Goal: Information Seeking & Learning: Compare options

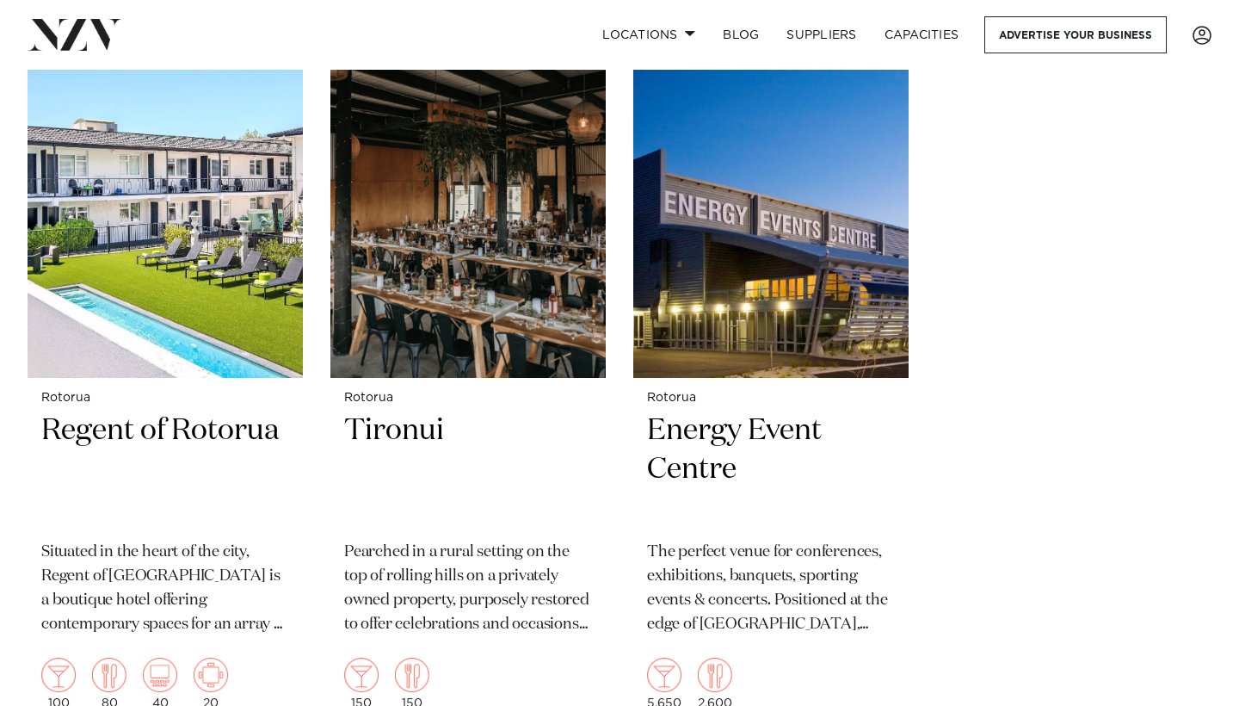
scroll to position [2180, 0]
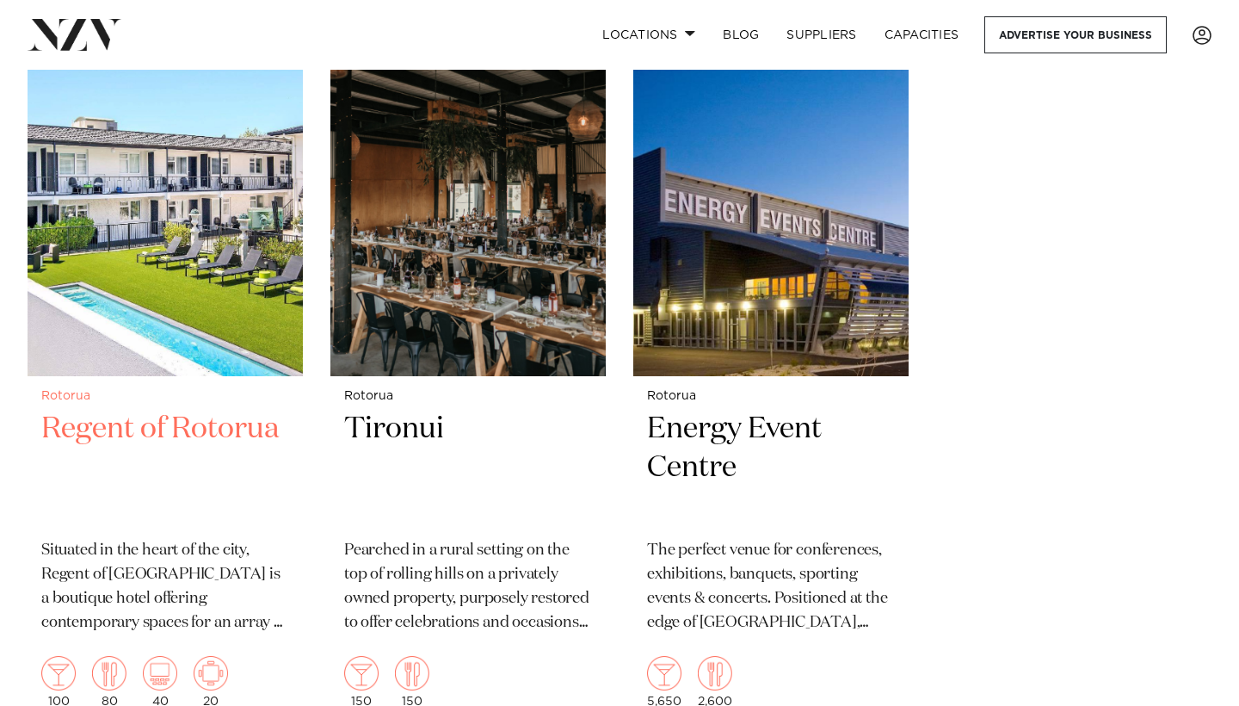
click at [237, 410] on h2 "Regent of Rotorua" at bounding box center [165, 468] width 248 height 116
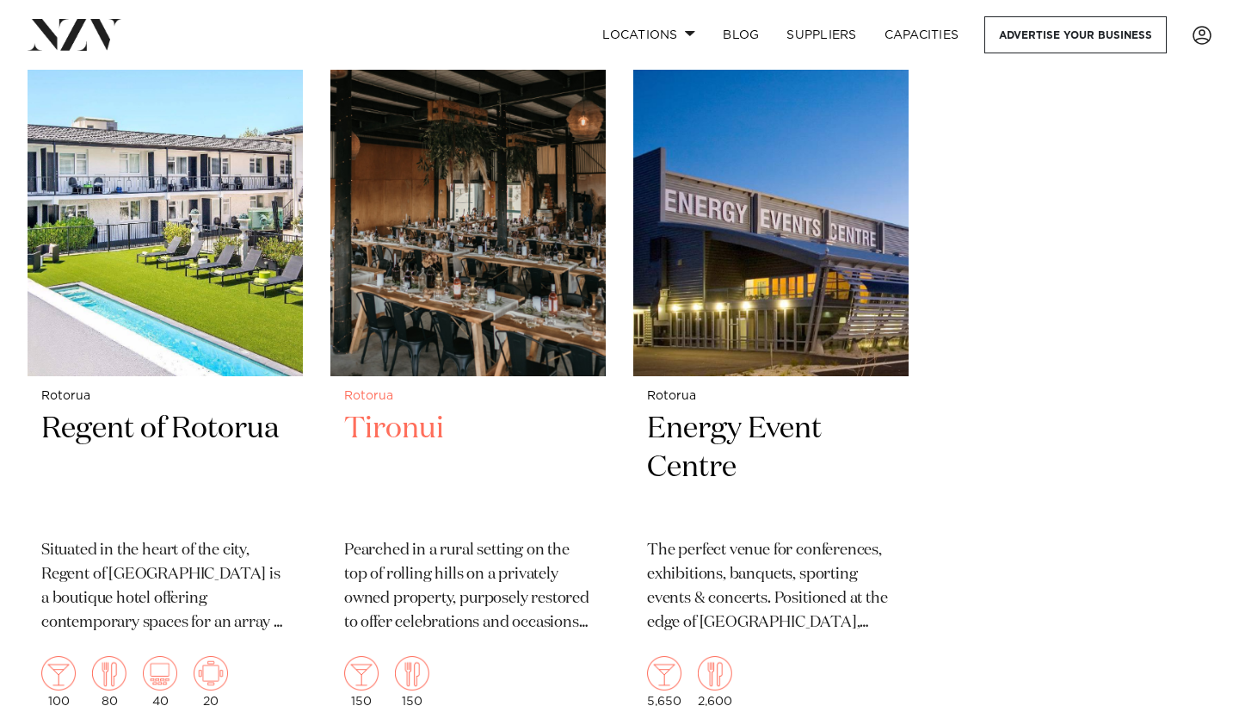
scroll to position [2194, 0]
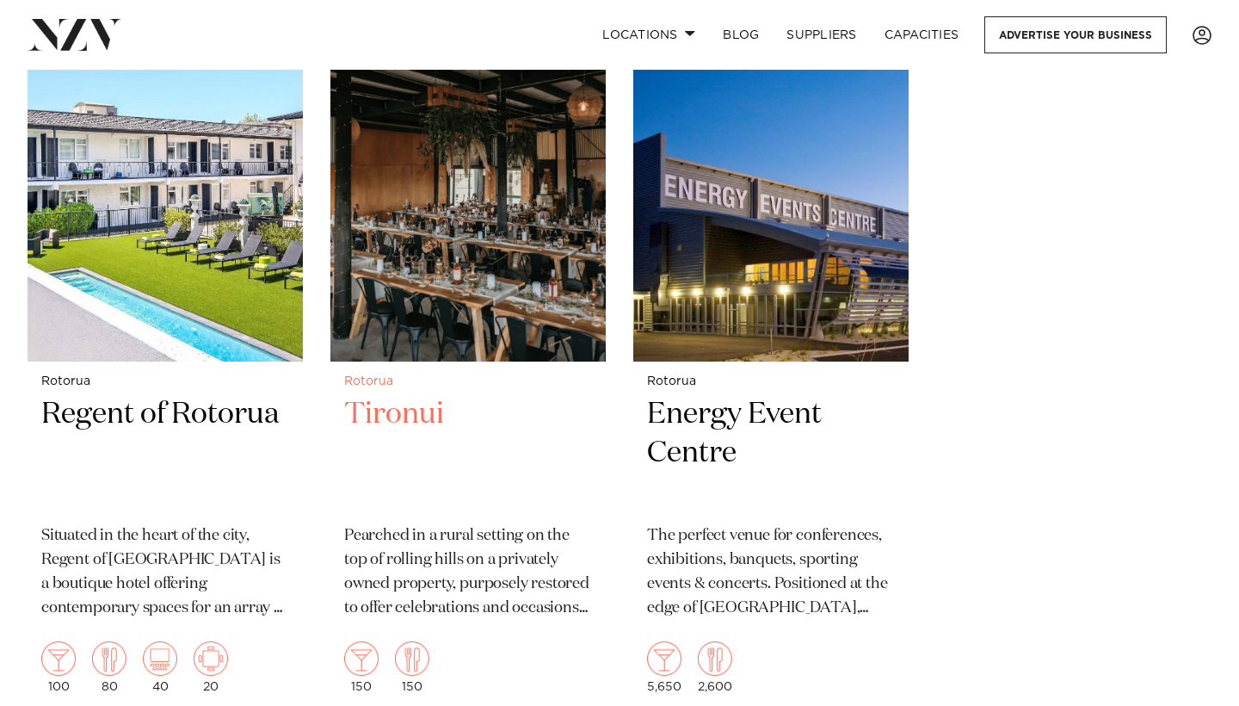
click at [550, 454] on h2 "Tironui" at bounding box center [468, 453] width 248 height 116
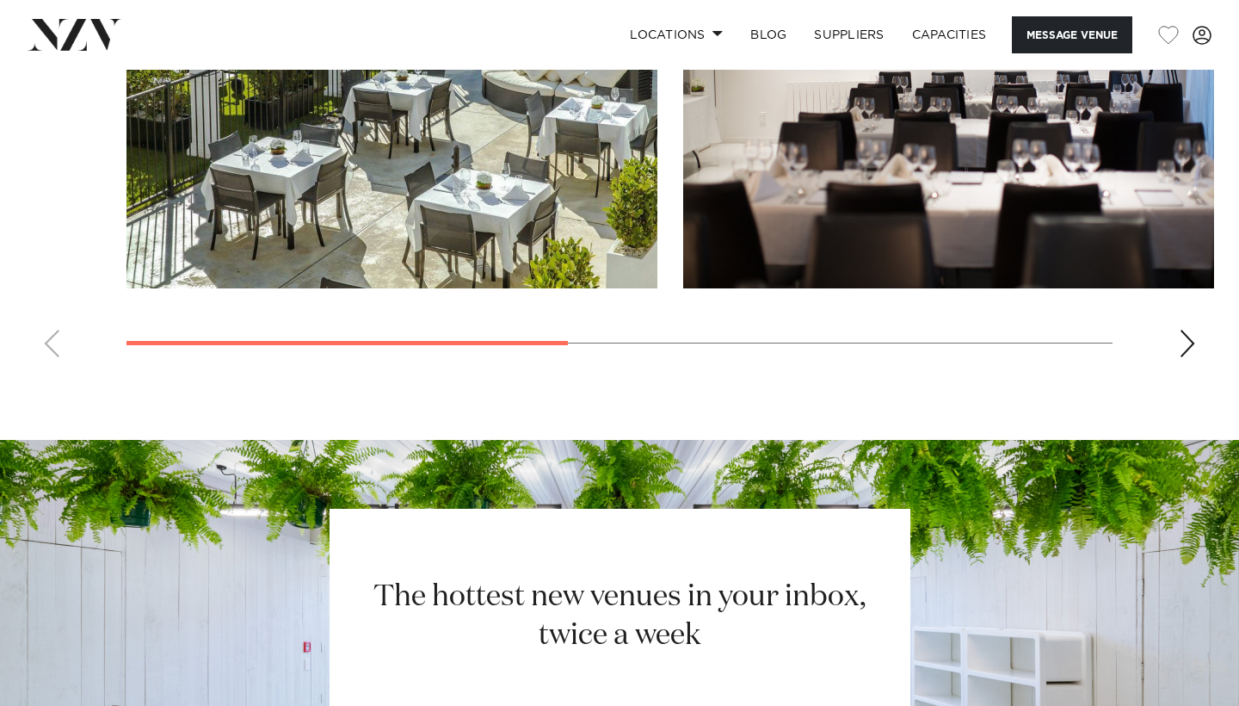
scroll to position [1403, 0]
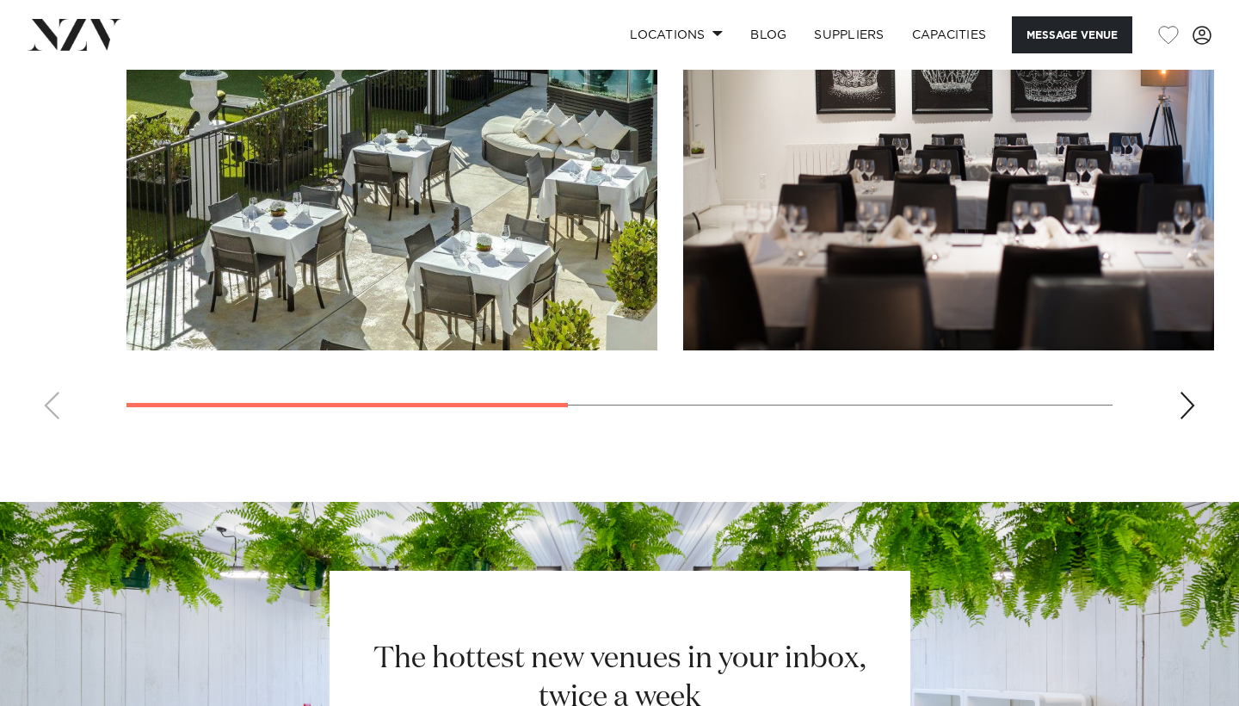
click at [1194, 401] on div "Next slide" at bounding box center [1187, 406] width 17 height 28
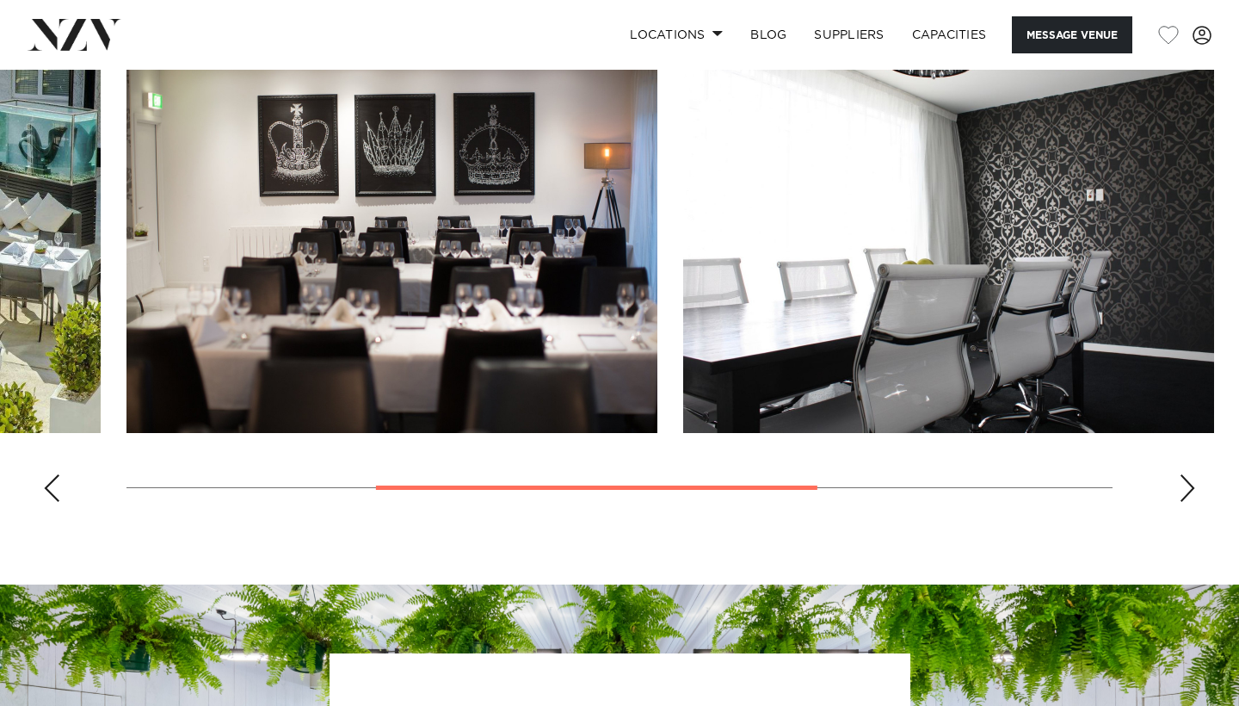
scroll to position [1318, 0]
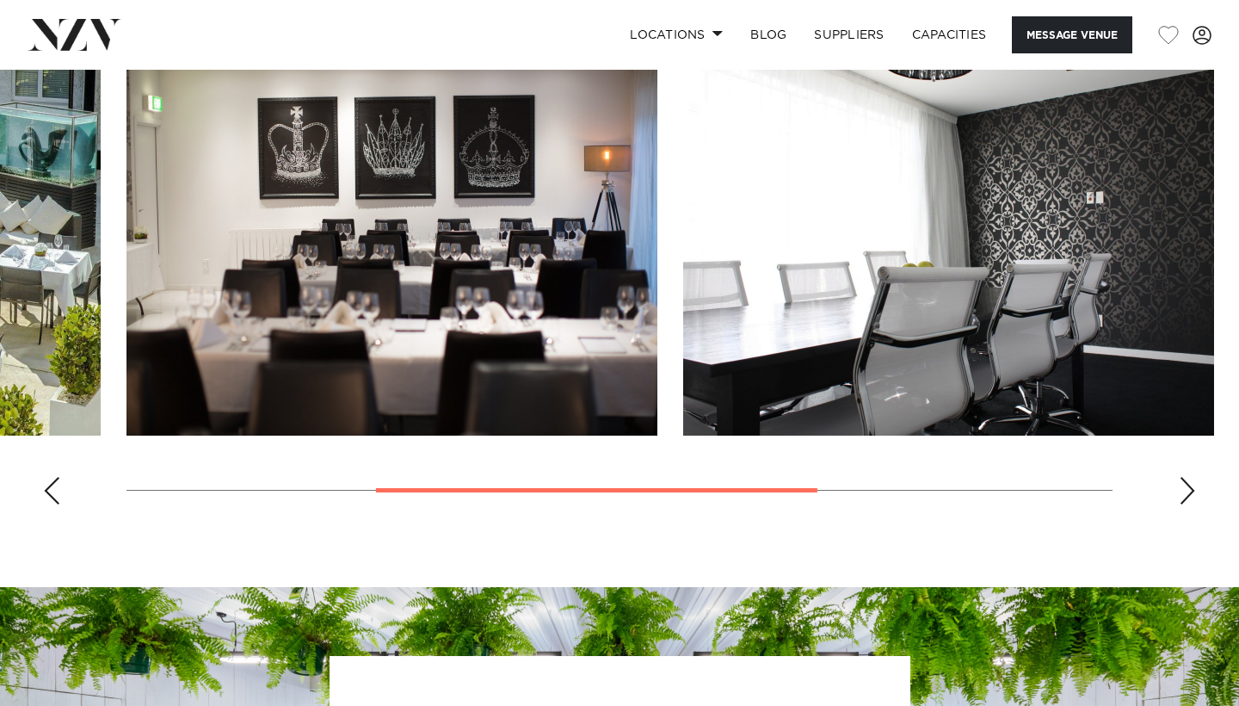
click at [1186, 473] on swiper-container at bounding box center [619, 282] width 1239 height 472
click at [1186, 483] on div "Next slide" at bounding box center [1187, 491] width 17 height 28
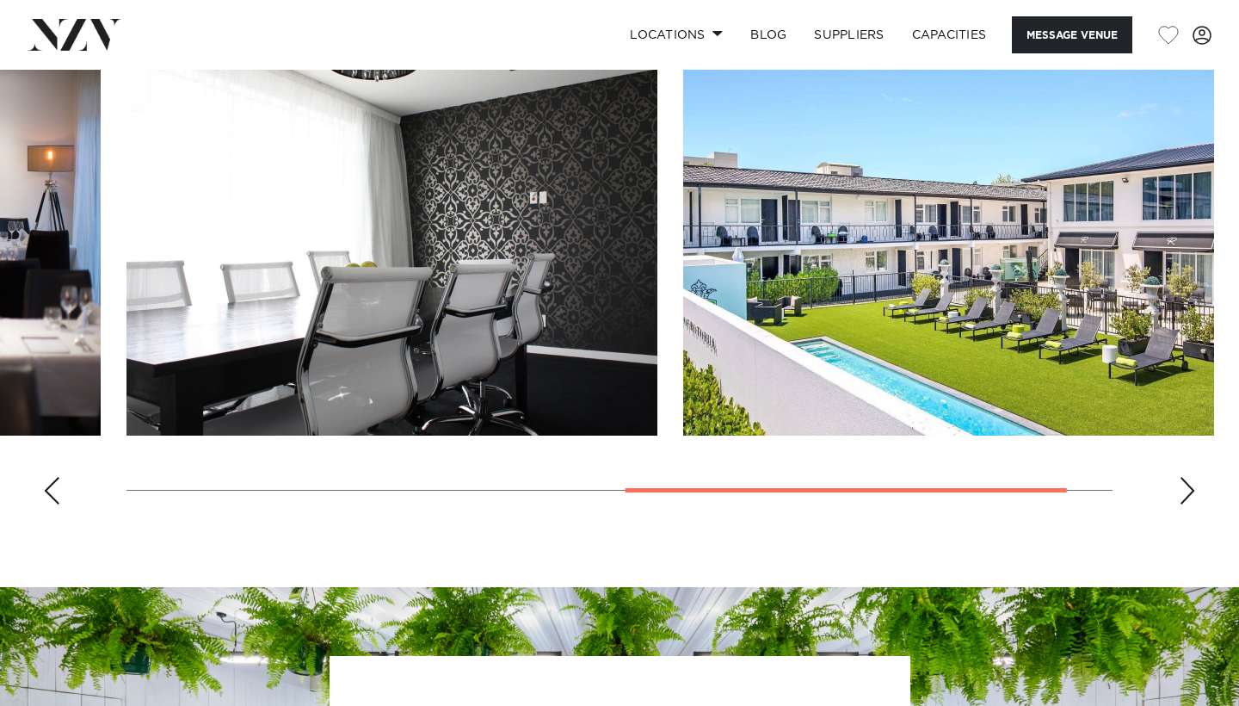
click at [1186, 483] on div "Next slide" at bounding box center [1187, 491] width 17 height 28
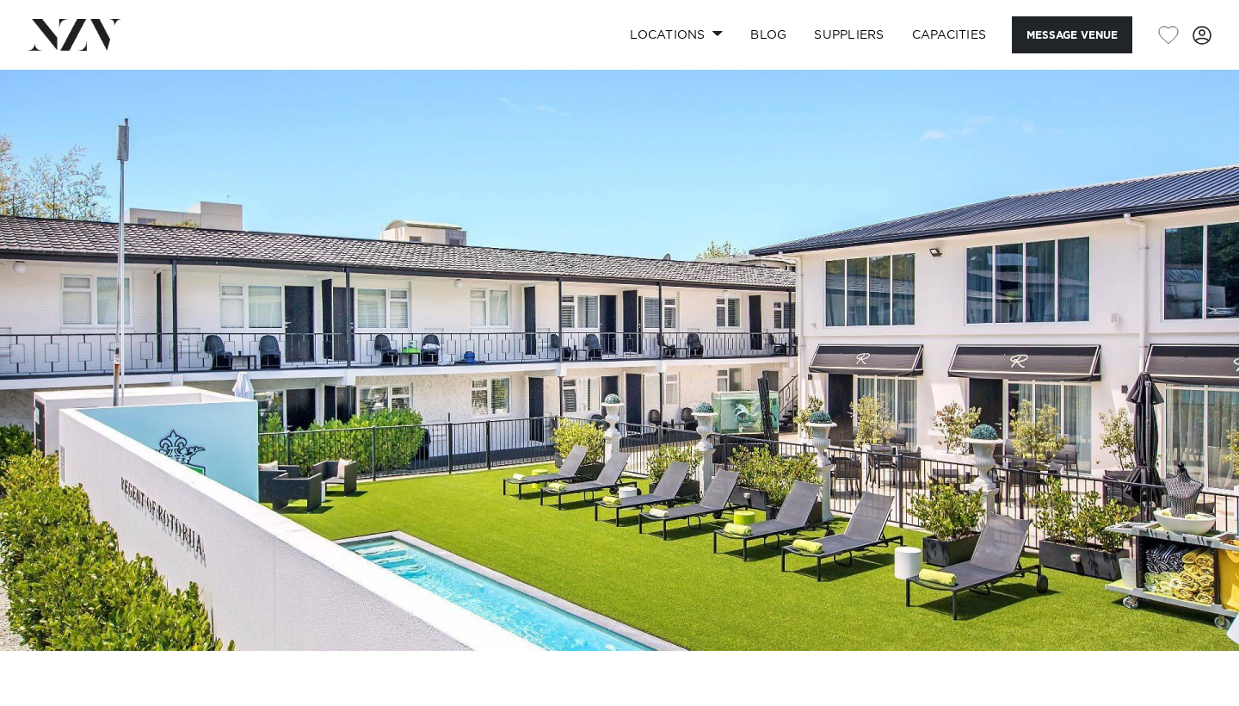
scroll to position [0, 0]
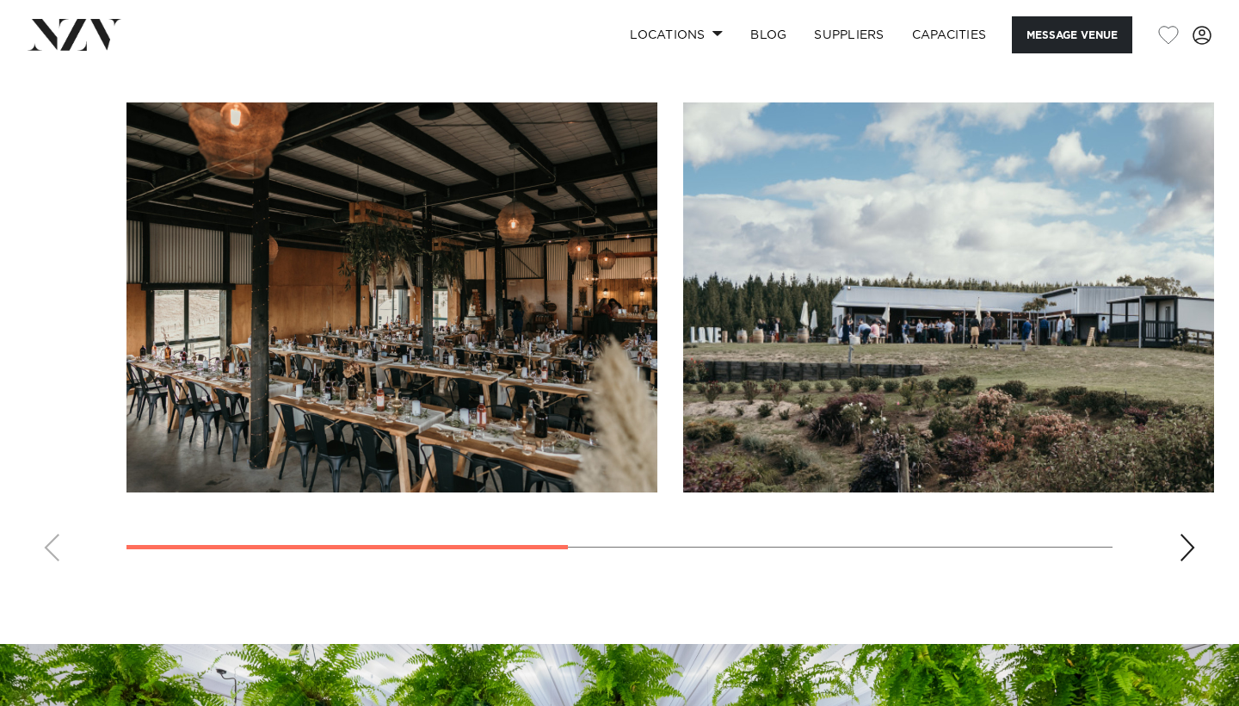
scroll to position [1234, 0]
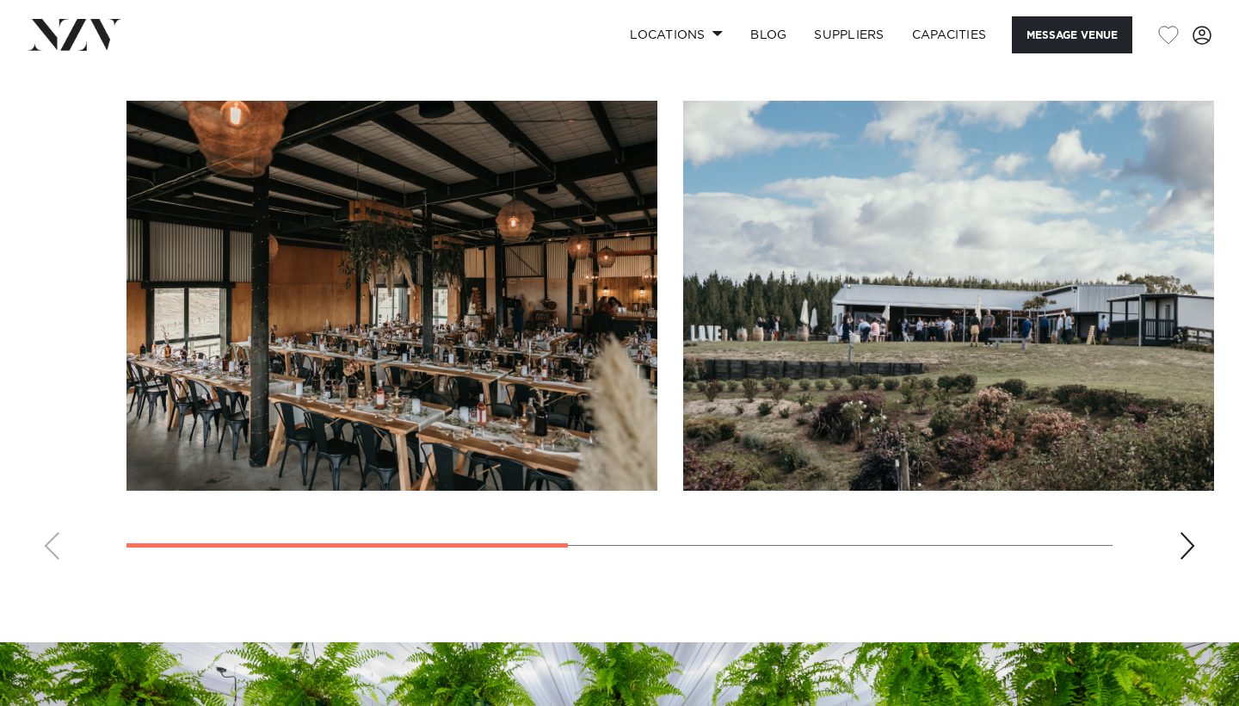
click at [1182, 548] on div "Next slide" at bounding box center [1187, 546] width 17 height 28
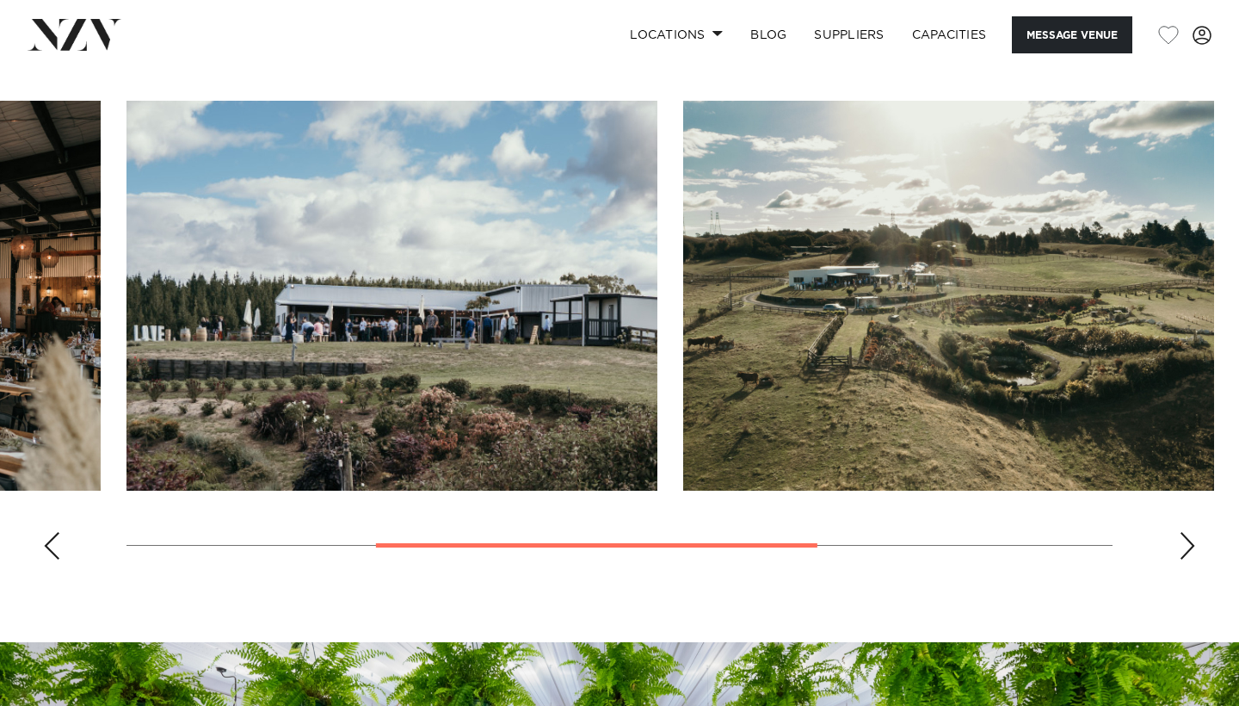
click at [1182, 548] on div "Next slide" at bounding box center [1187, 546] width 17 height 28
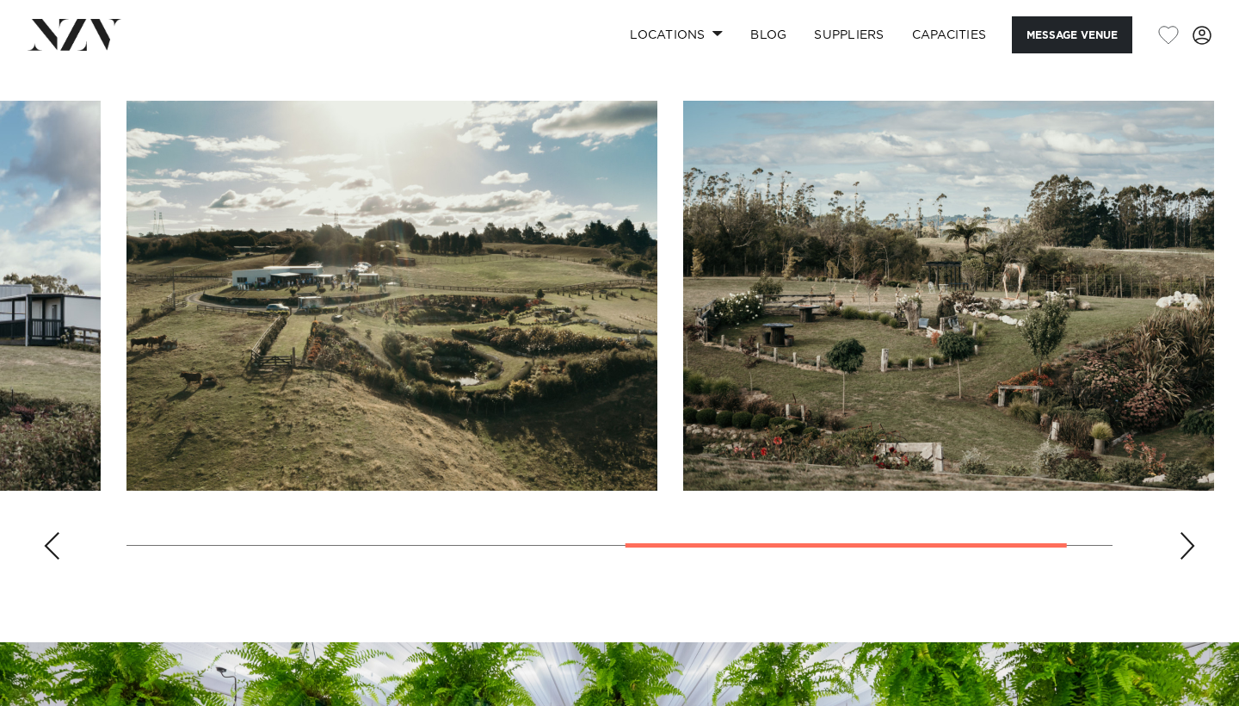
click at [1182, 548] on div "Next slide" at bounding box center [1187, 546] width 17 height 28
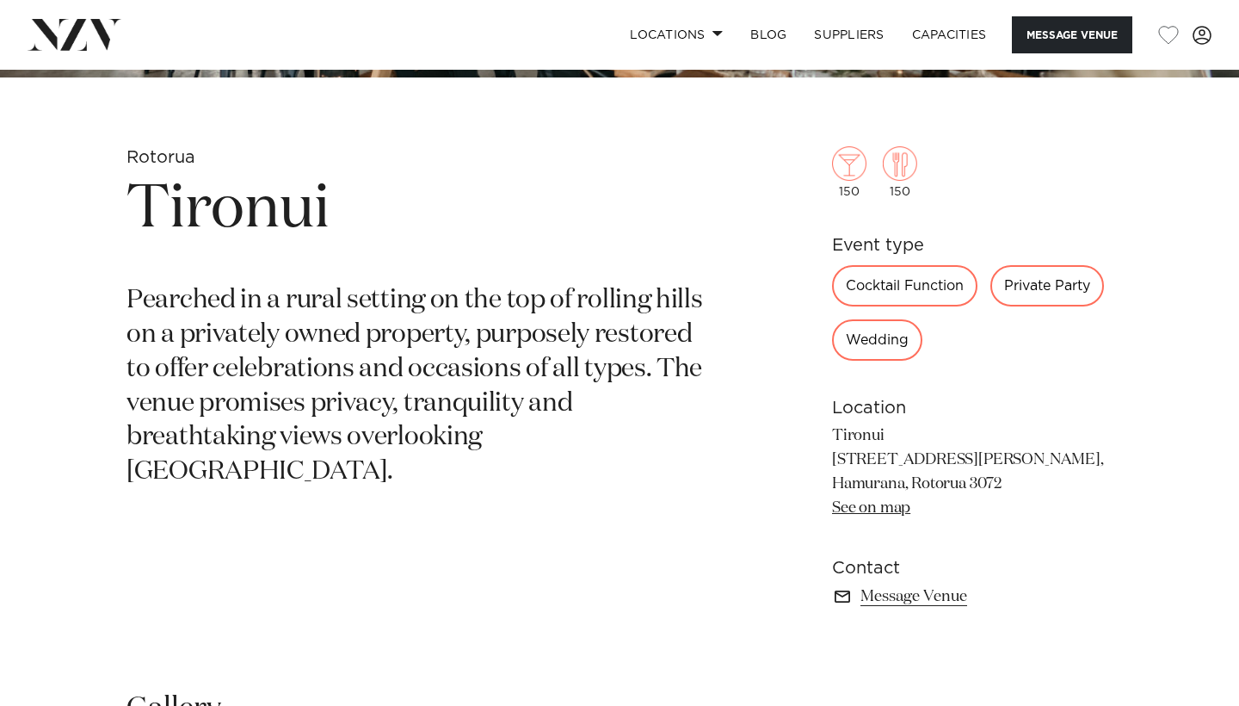
scroll to position [589, 0]
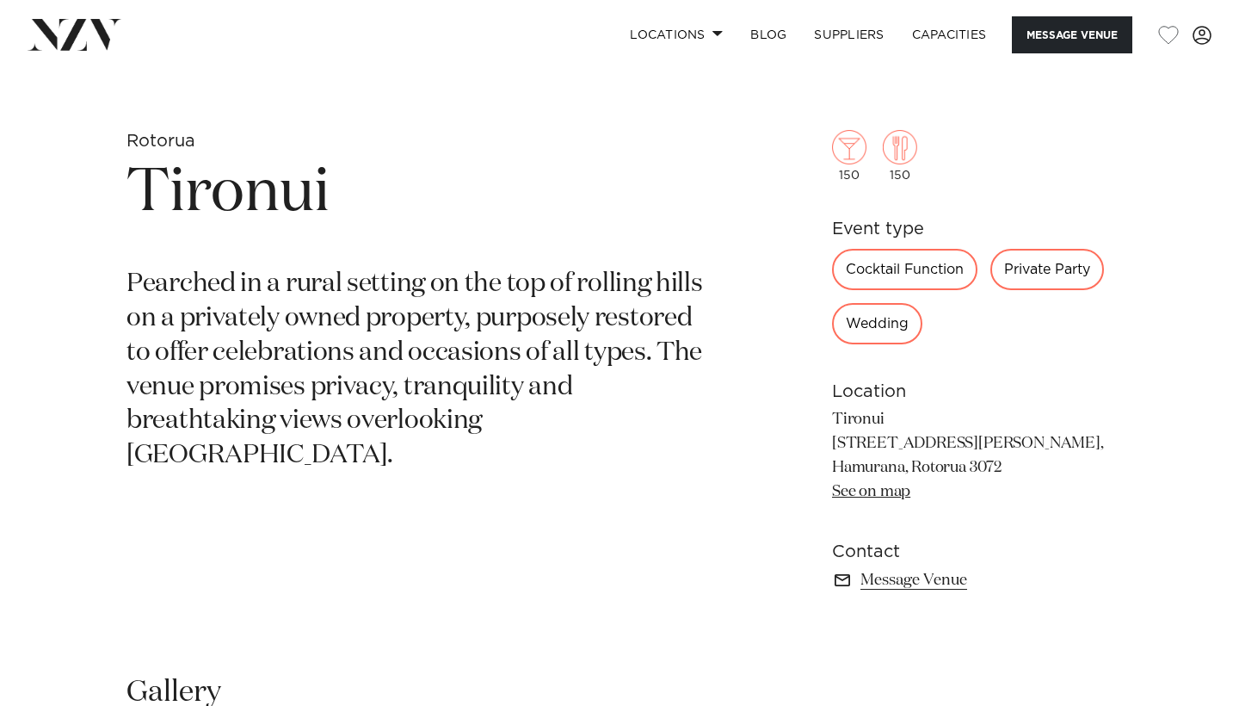
click at [886, 319] on div "Wedding" at bounding box center [877, 323] width 90 height 41
click at [1037, 275] on div "Private Party" at bounding box center [1047, 269] width 114 height 41
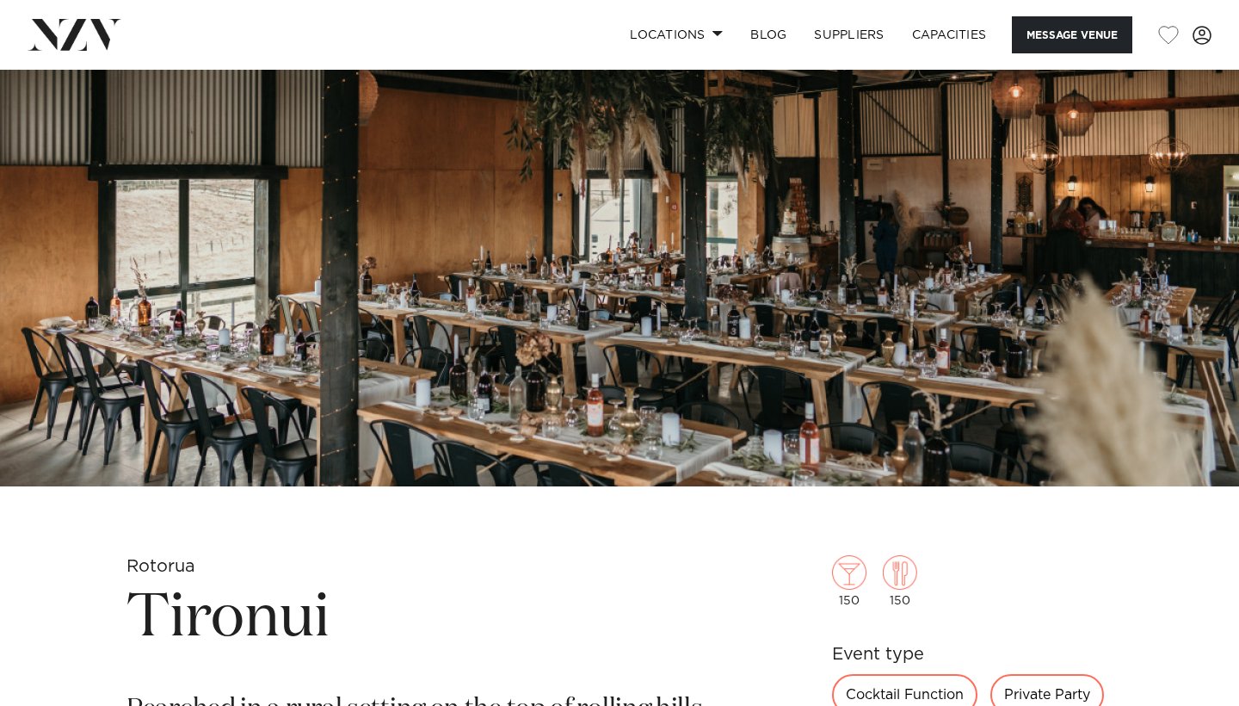
scroll to position [202, 0]
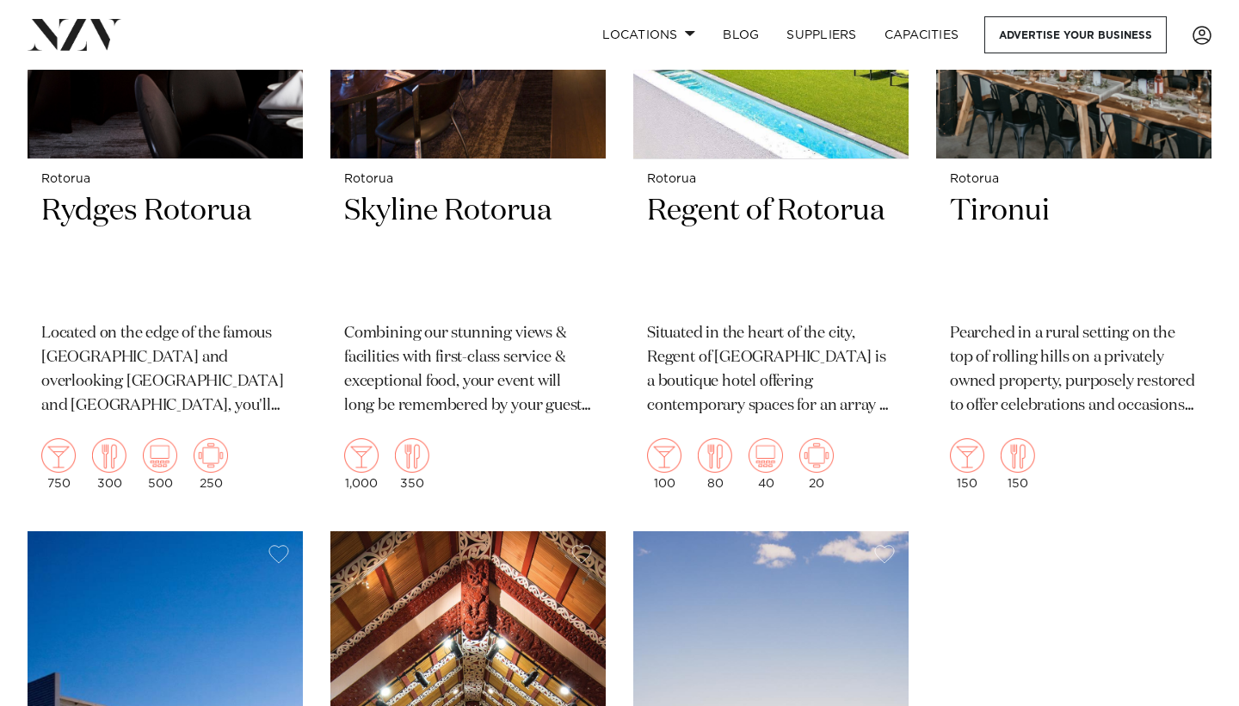
scroll to position [1554, 0]
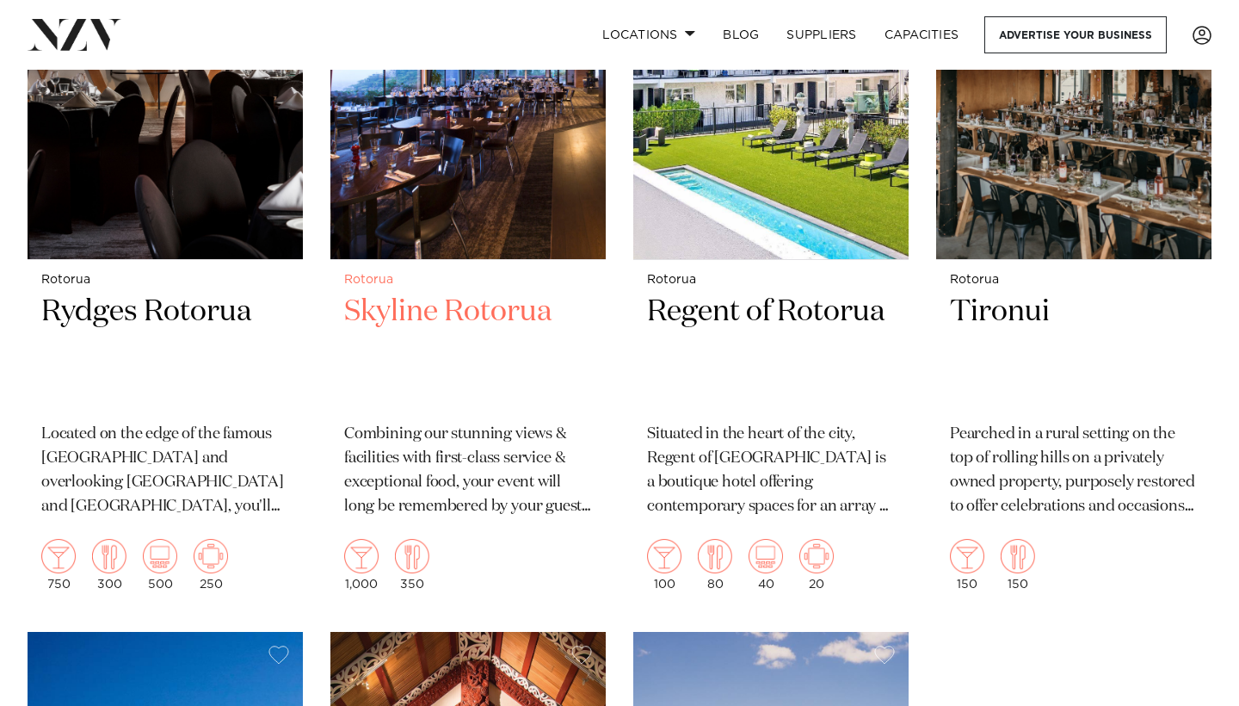
click at [482, 293] on h2 "Skyline Rotorua" at bounding box center [468, 351] width 248 height 116
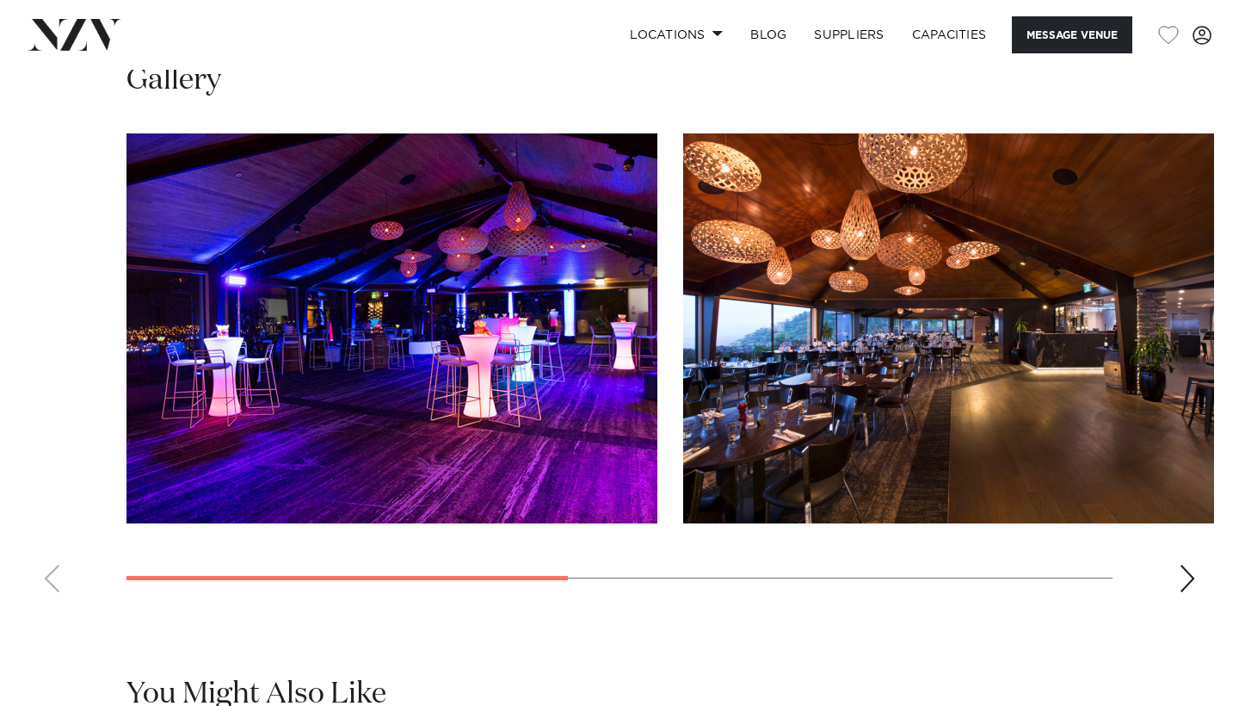
scroll to position [1230, 0]
click at [597, 392] on img "1 / 4" at bounding box center [392, 328] width 531 height 390
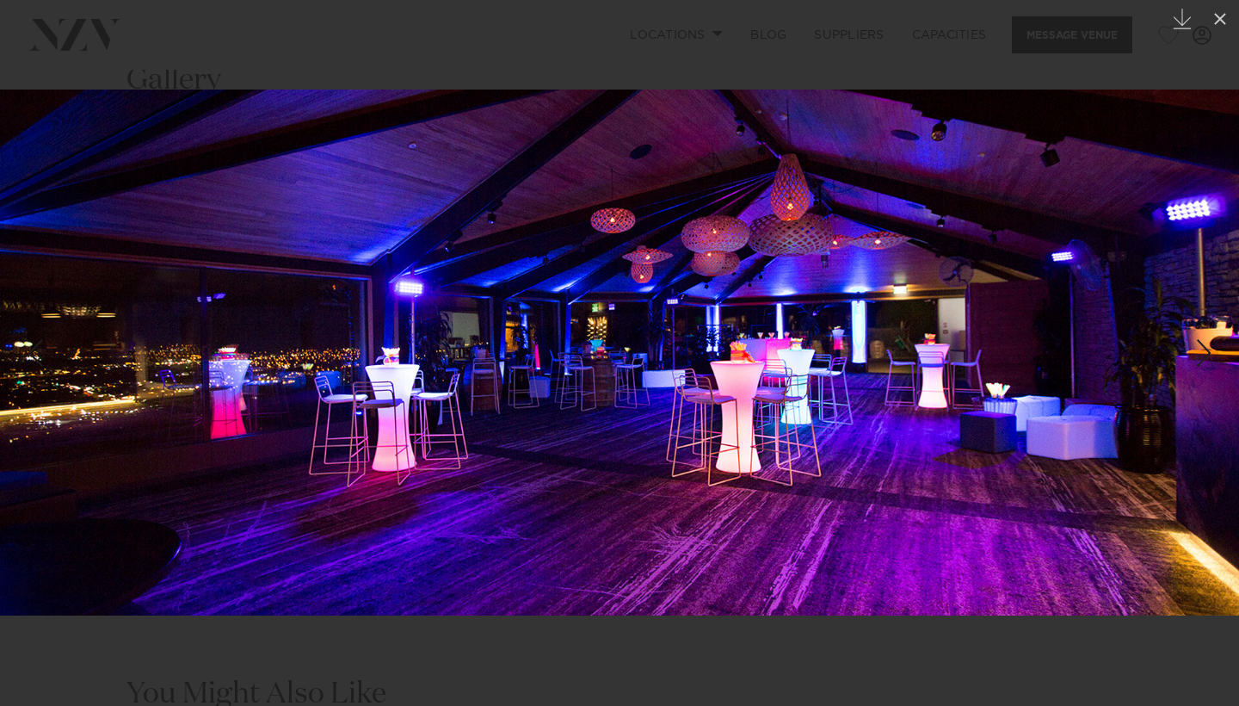
click at [703, 412] on img at bounding box center [619, 352] width 1239 height 526
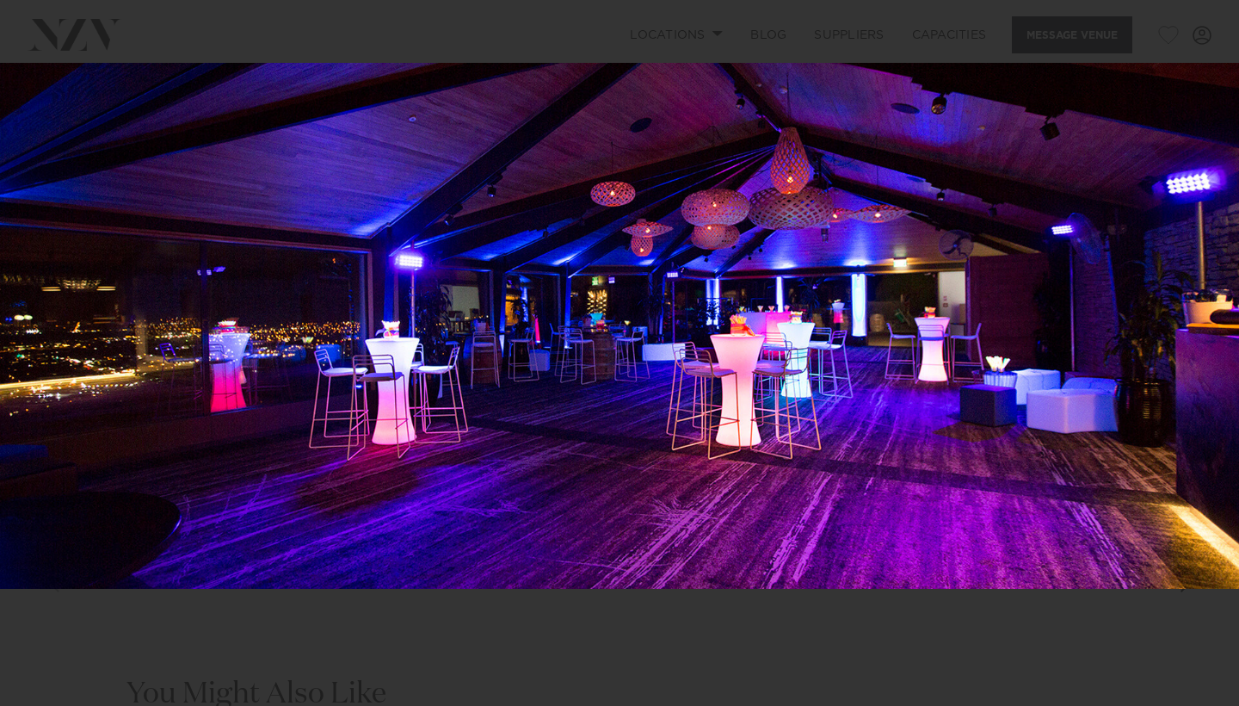
drag, startPoint x: 703, startPoint y: 412, endPoint x: 702, endPoint y: 376, distance: 36.2
click at [702, 376] on img at bounding box center [619, 326] width 1239 height 526
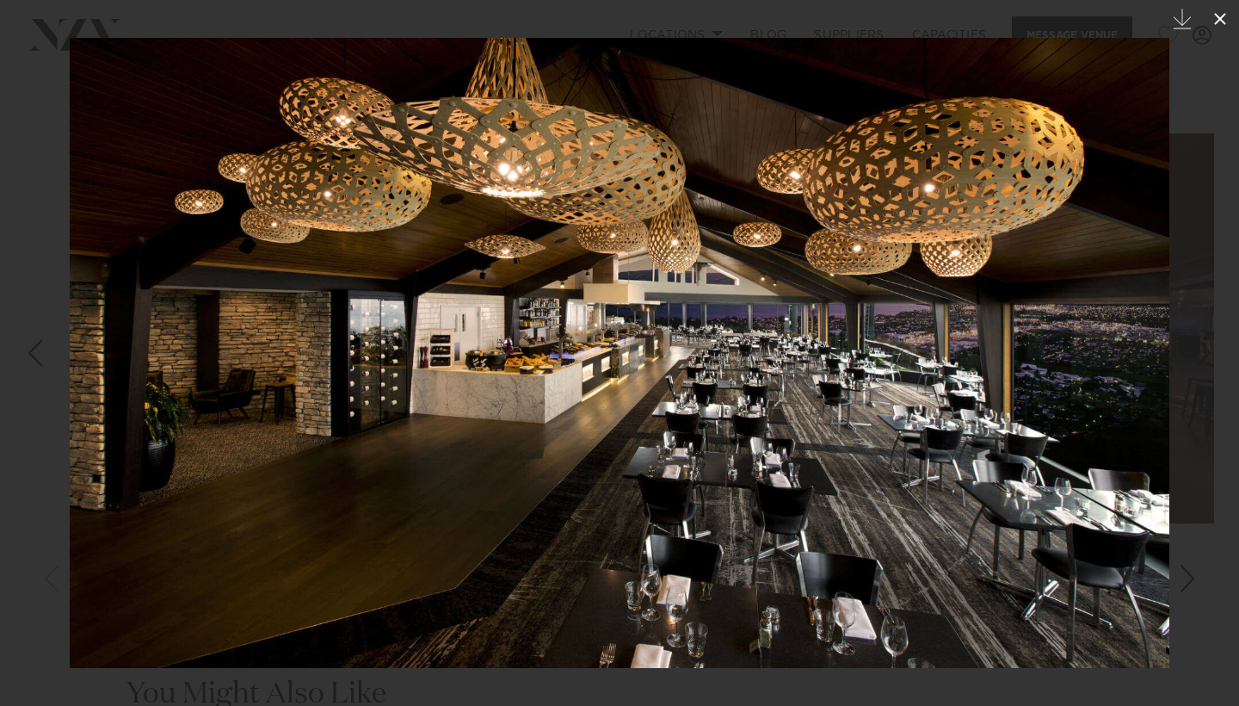
click at [1223, 23] on icon at bounding box center [1220, 19] width 21 height 21
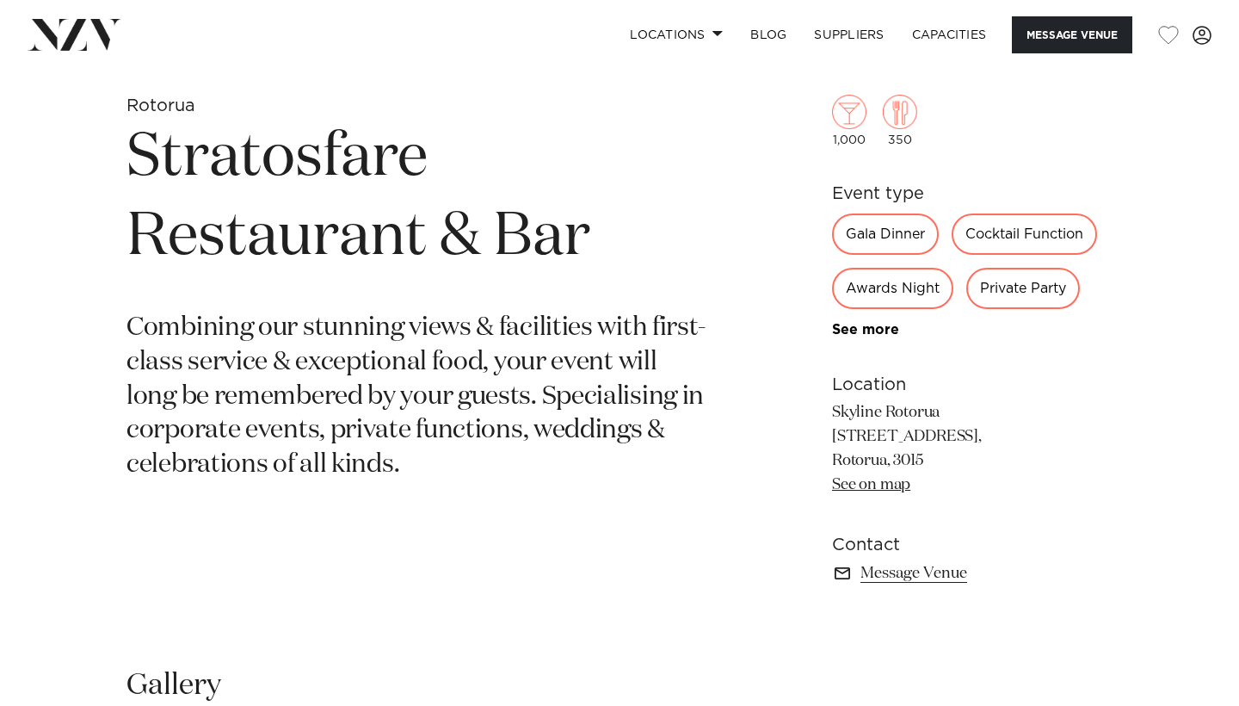
scroll to position [622, 0]
